Goal: Find specific page/section: Find specific page/section

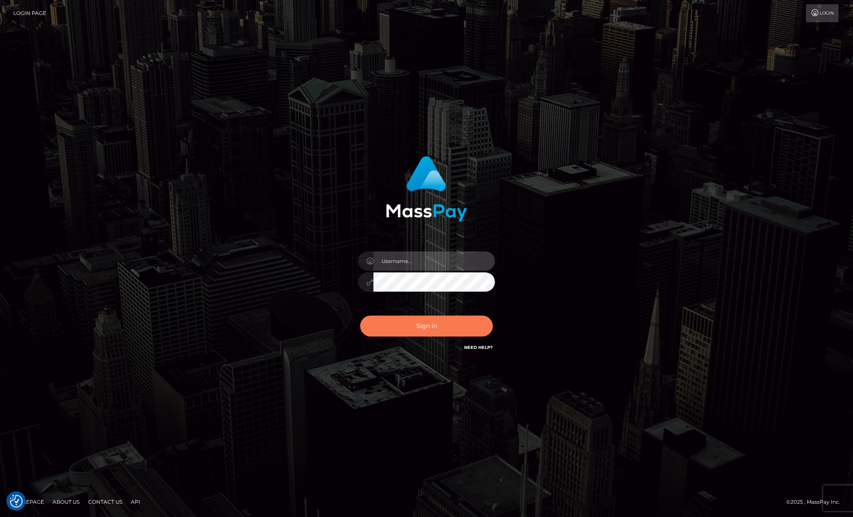
type input "[PERSON_NAME]"
click at [448, 326] on button "Sign in" at bounding box center [426, 326] width 133 height 21
type input "[PERSON_NAME]"
click at [442, 329] on button "Sign in" at bounding box center [426, 326] width 133 height 21
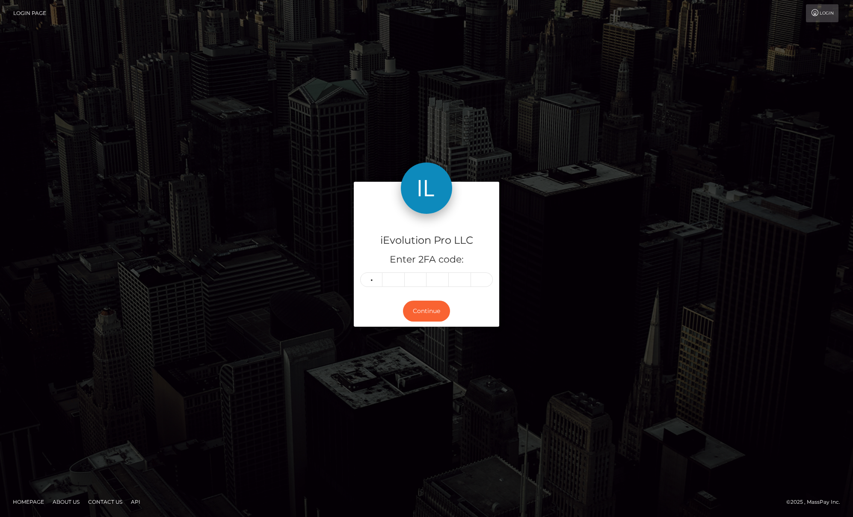
type input "6"
type input "3"
type input "7"
type input "8"
type input "1"
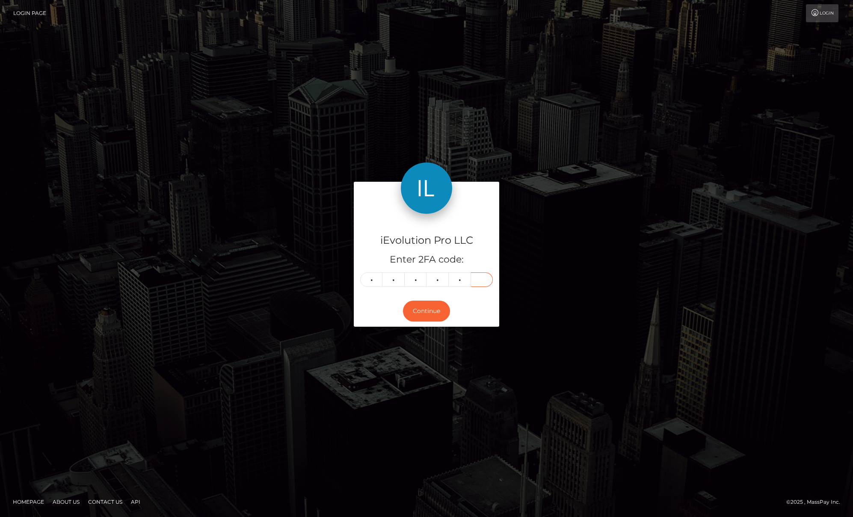
type input "6"
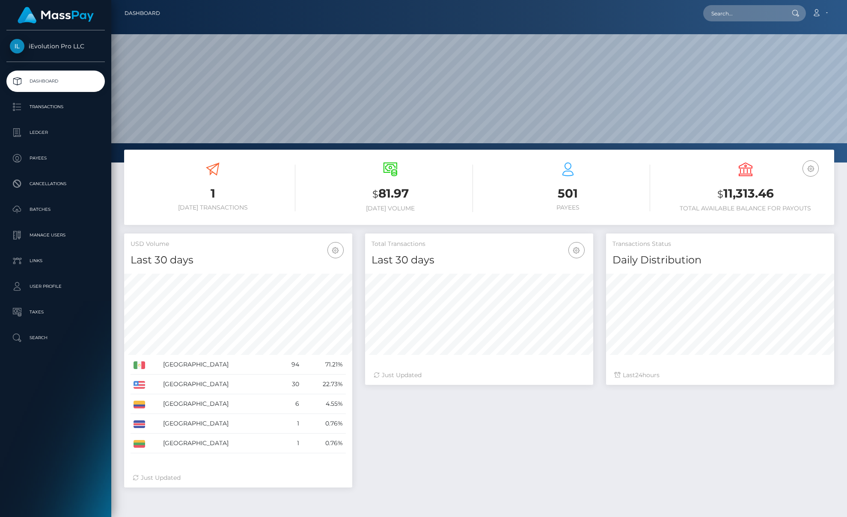
scroll to position [152, 228]
click at [36, 107] on p "Transactions" at bounding box center [56, 107] width 92 height 13
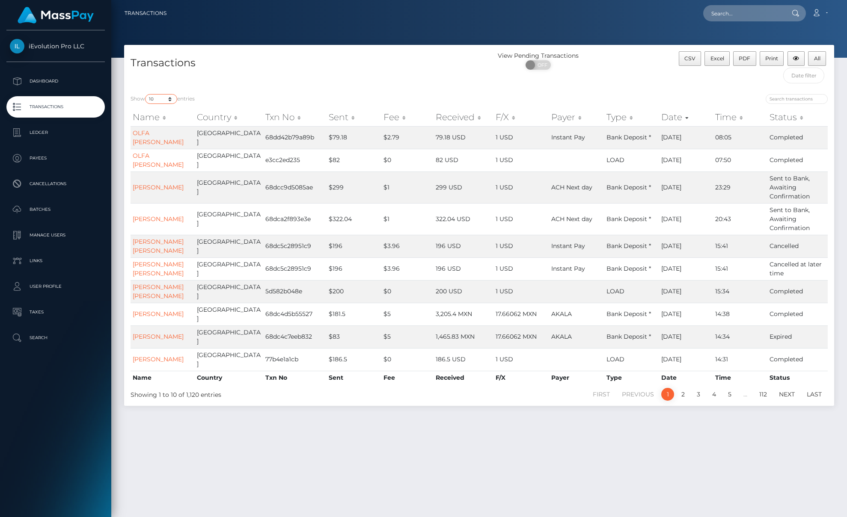
click at [174, 98] on select "10 25 50 100 250 500 1,000 3,500" at bounding box center [161, 99] width 32 height 10
select select "100"
click at [146, 94] on select "10 25 50 100 250 500 1,000 3,500" at bounding box center [161, 99] width 32 height 10
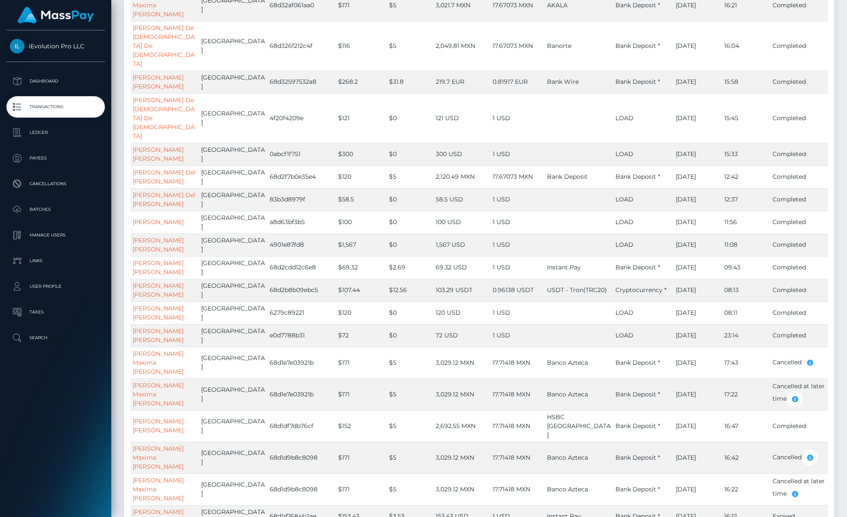
scroll to position [1996, 0]
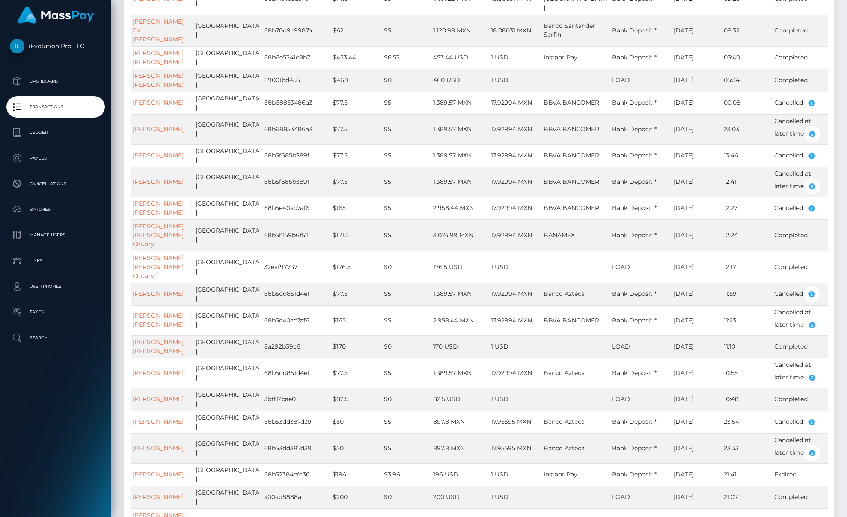
scroll to position [1987, 0]
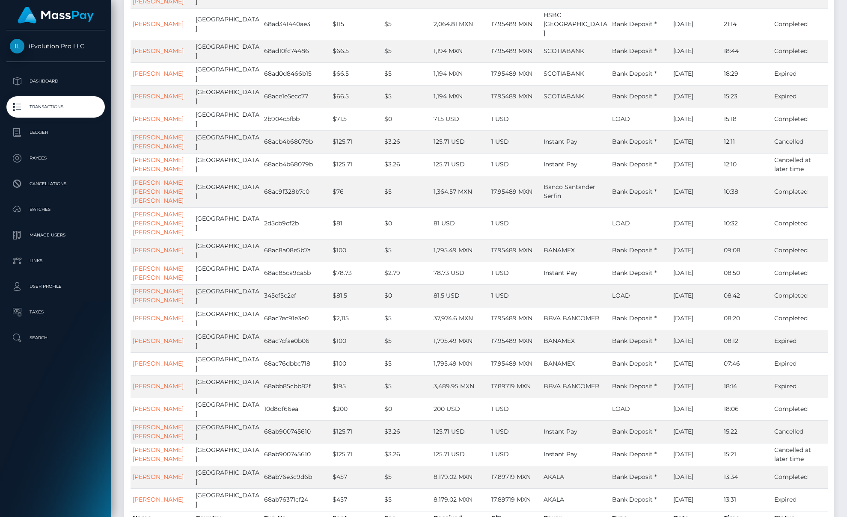
scroll to position [2131, 0]
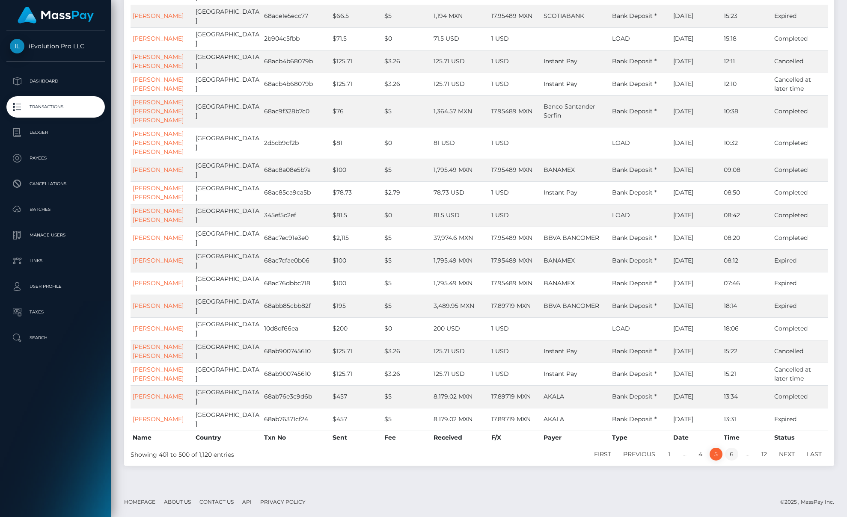
click at [734, 453] on link "6" at bounding box center [731, 454] width 13 height 13
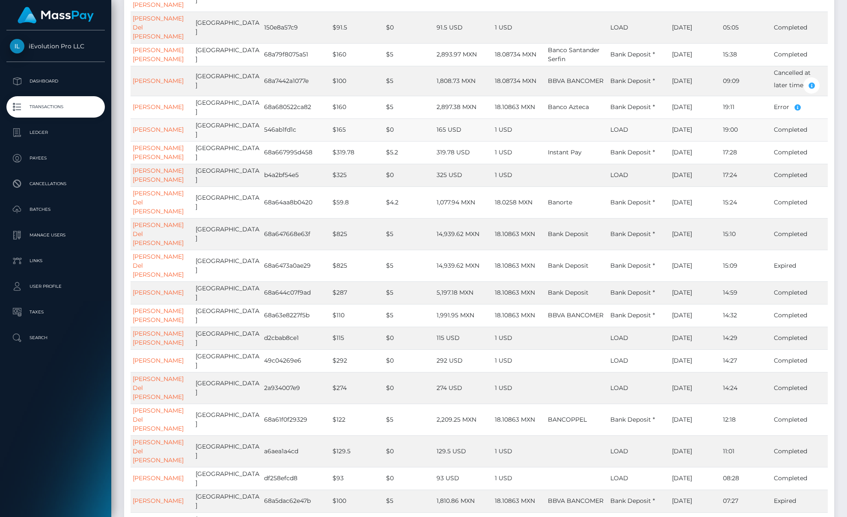
scroll to position [940, 0]
click at [169, 126] on link "Jesus Lara Garcia" at bounding box center [158, 130] width 51 height 8
